Goal: Task Accomplishment & Management: Manage account settings

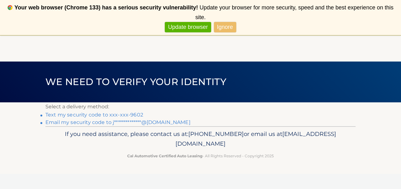
click at [95, 116] on link "Text my security code to xxx-xxx-9602" at bounding box center [94, 115] width 98 height 6
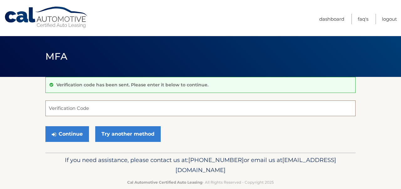
click at [93, 106] on input "Verification Code" at bounding box center [200, 108] width 310 height 16
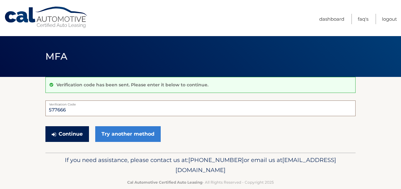
type input "577666"
click at [63, 132] on button "Continue" at bounding box center [67, 134] width 44 height 16
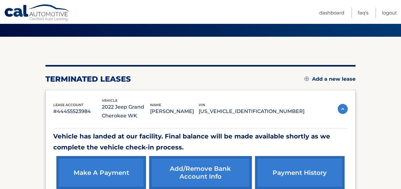
scroll to position [34, 0]
